Goal: Information Seeking & Learning: Find specific fact

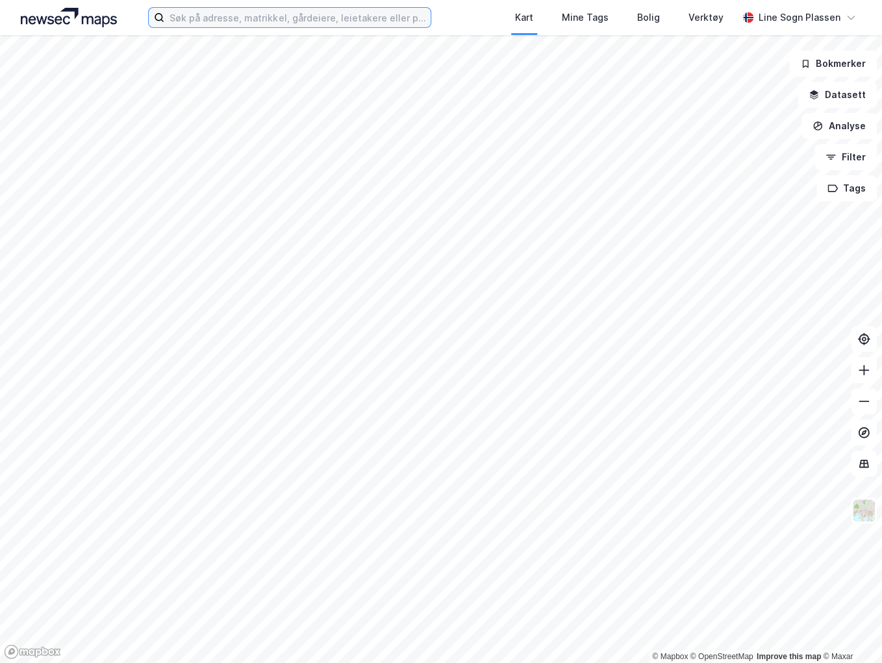
click at [306, 23] on input at bounding box center [297, 17] width 266 height 19
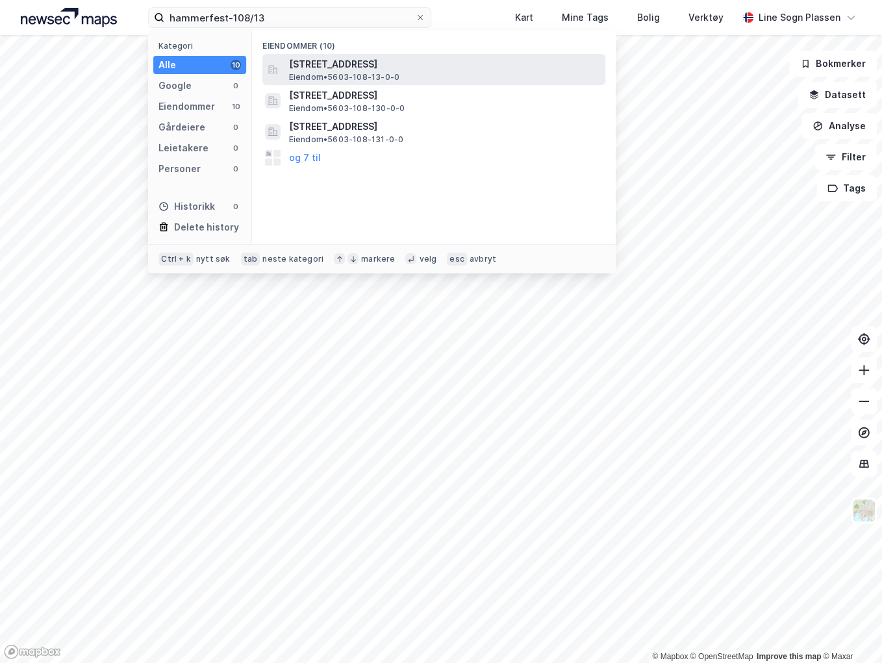
click at [321, 73] on span "Eiendom • 5603-108-13-0-0" at bounding box center [343, 77] width 111 height 10
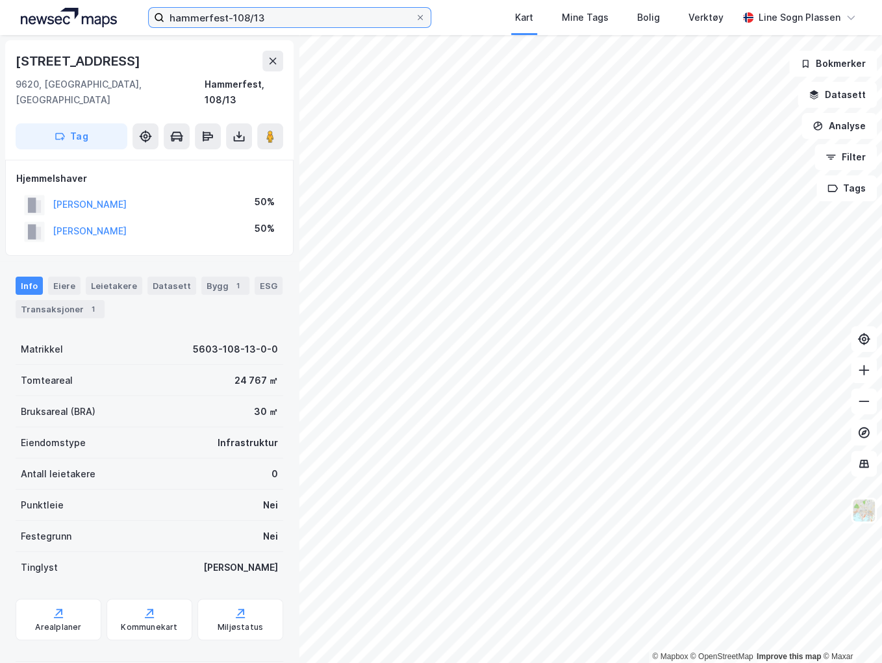
click at [310, 13] on input "hammerfest-108/13" at bounding box center [289, 17] width 251 height 19
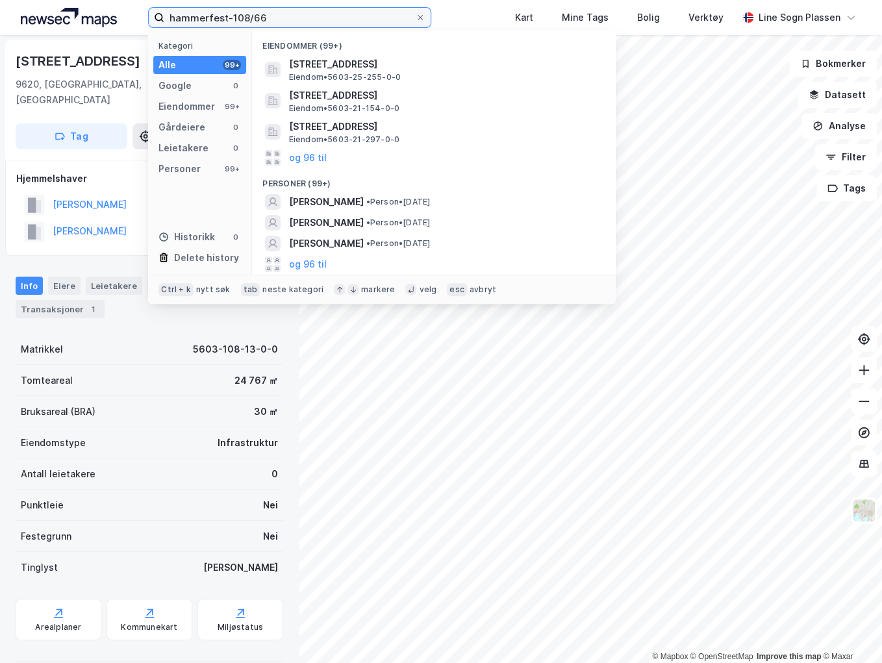
type input "hammerfest-108/66"
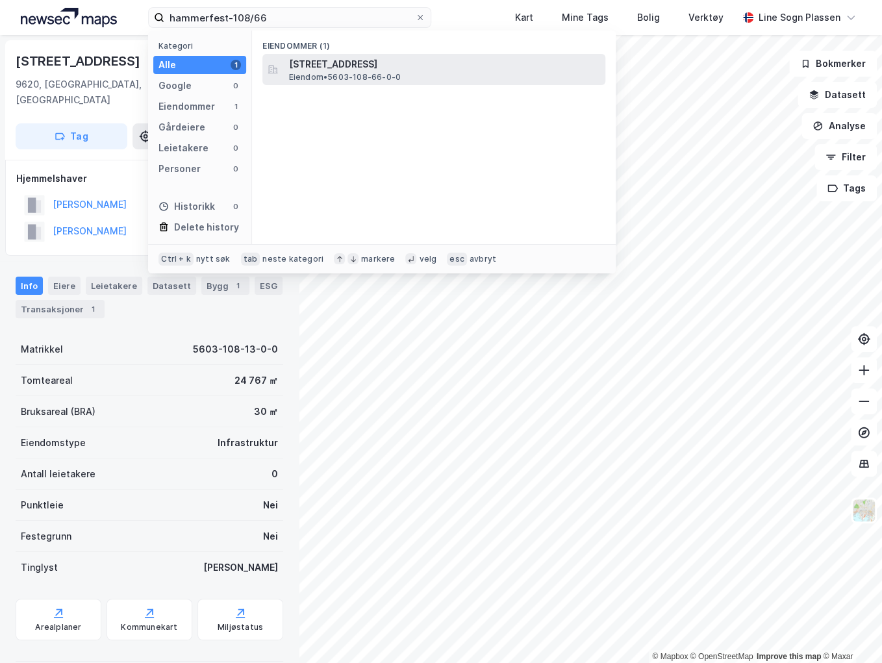
click at [321, 72] on span "Eiendom • 5603-108-66-0-0" at bounding box center [344, 77] width 112 height 10
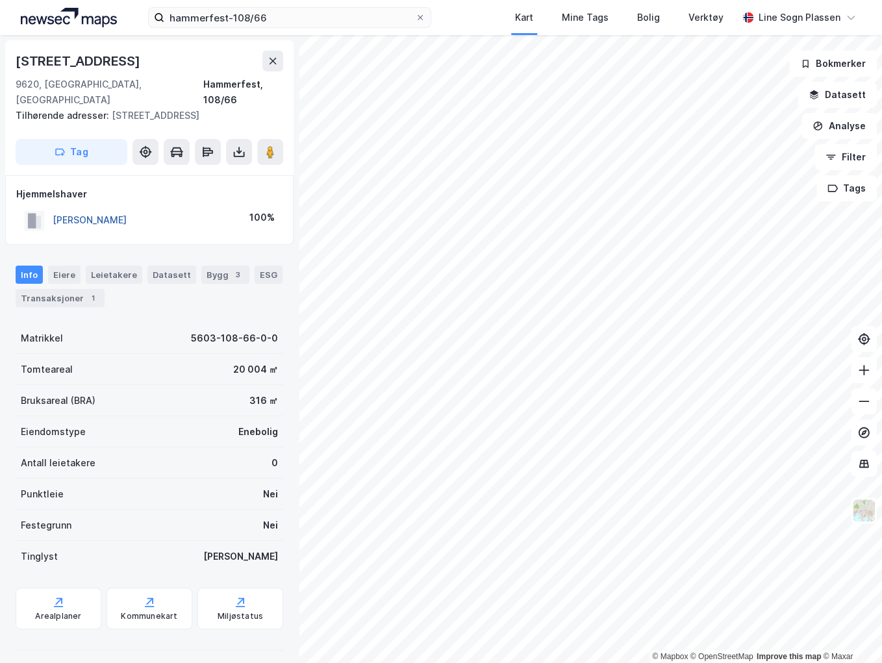
click at [0, 0] on button "[PERSON_NAME]" at bounding box center [0, 0] width 0 height 0
